Goal: Task Accomplishment & Management: Manage account settings

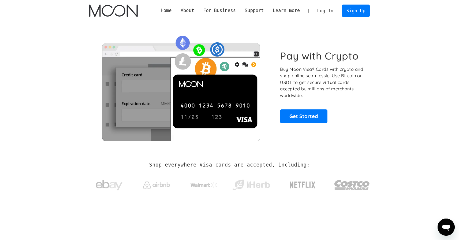
click at [325, 11] on link "Log In" at bounding box center [325, 11] width 25 height 12
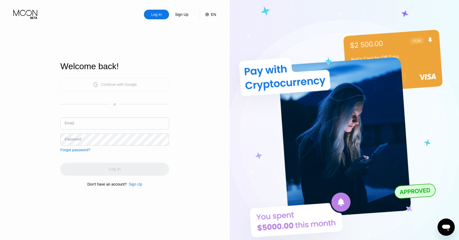
click at [111, 84] on div "Continue with Google" at bounding box center [119, 84] width 36 height 4
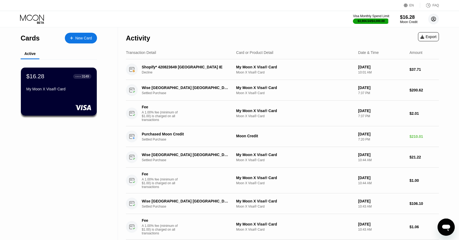
click at [433, 20] on circle at bounding box center [433, 19] width 11 height 11
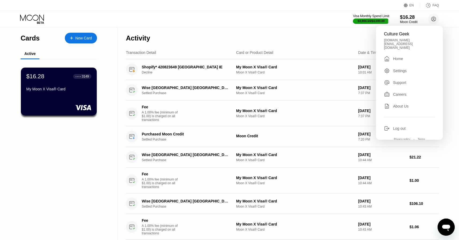
click at [397, 126] on div "Log out" at bounding box center [399, 128] width 13 height 4
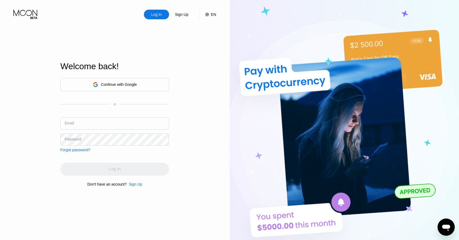
click at [202, 144] on div "Log In Sign Up EN Language Select an item Save Welcome back! Continue with Goog…" at bounding box center [115, 132] width 230 height 264
click at [152, 84] on div "Continue with Google" at bounding box center [114, 84] width 109 height 13
